Goal: Check status: Check status

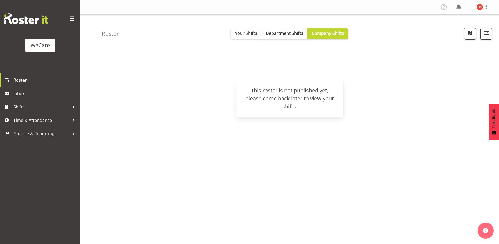
scroll to position [20, 0]
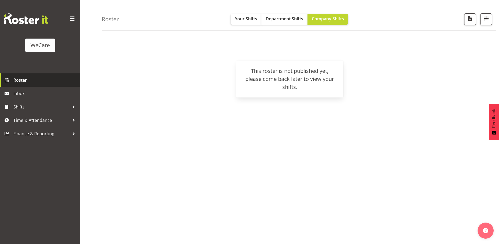
click at [17, 80] on span "Roster" at bounding box center [45, 80] width 64 height 8
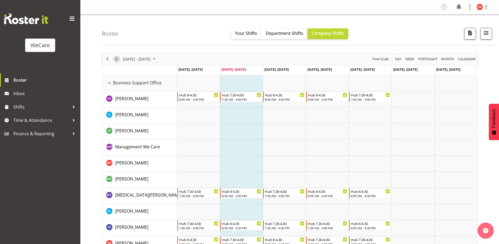
click at [117, 59] on span "Next" at bounding box center [116, 59] width 6 height 7
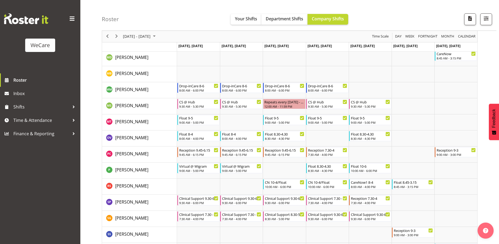
scroll to position [1472, 0]
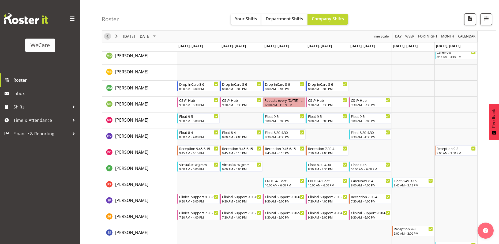
drag, startPoint x: 105, startPoint y: 36, endPoint x: 109, endPoint y: 39, distance: 5.1
click at [105, 36] on span "Previous" at bounding box center [107, 36] width 6 height 7
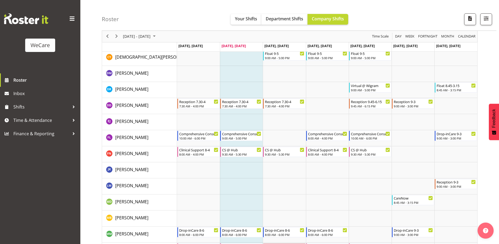
scroll to position [1311, 0]
